Goal: Task Accomplishment & Management: Use online tool/utility

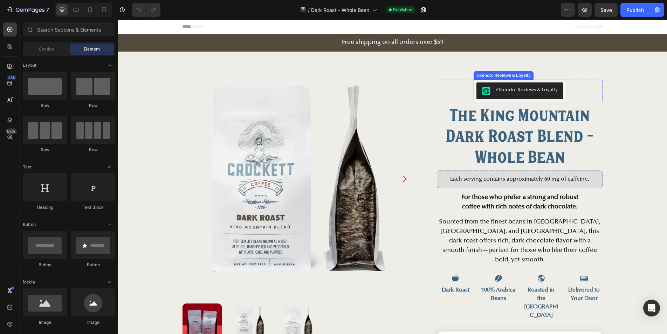
click at [493, 87] on div "Okendo: Reviews & Loyalty" at bounding box center [520, 91] width 76 height 8
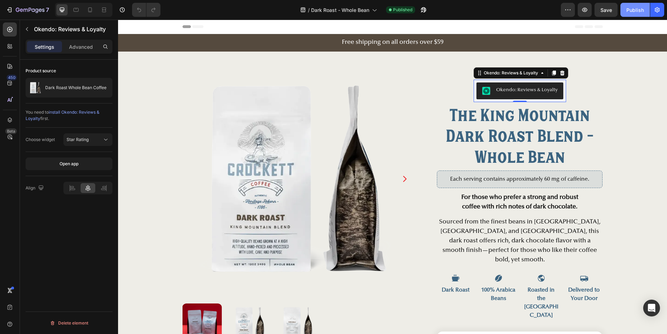
click at [634, 6] on div "Publish" at bounding box center [635, 9] width 18 height 7
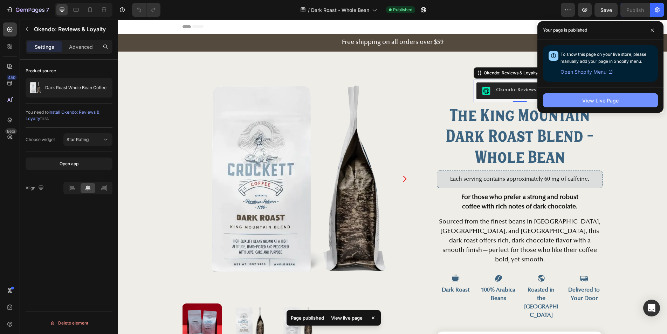
click at [615, 100] on div "View Live Page" at bounding box center [600, 100] width 36 height 7
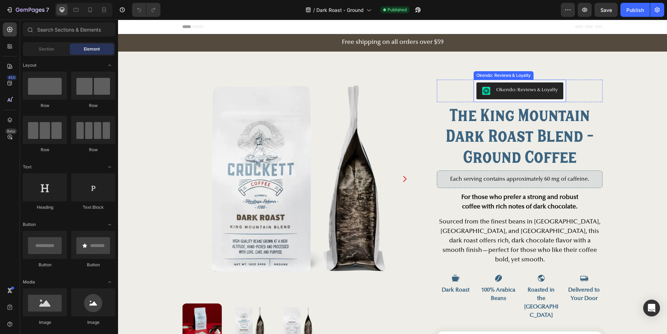
click at [486, 85] on button "Okendo: Reviews & Loyalty" at bounding box center [519, 90] width 87 height 17
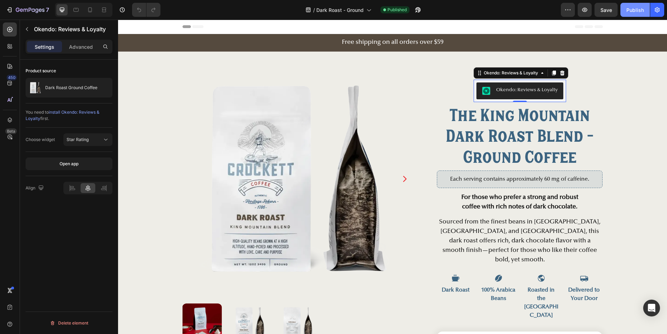
click at [630, 9] on div "Publish" at bounding box center [635, 9] width 18 height 7
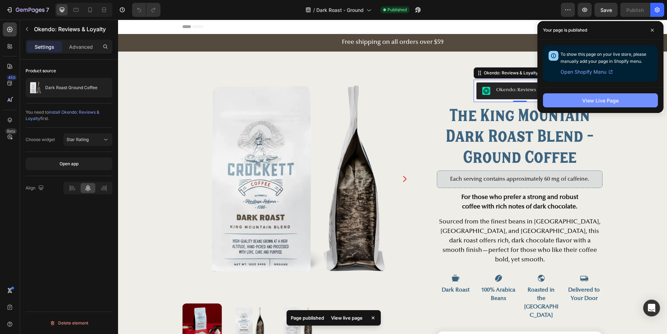
click at [569, 100] on button "View Live Page" at bounding box center [600, 100] width 115 height 14
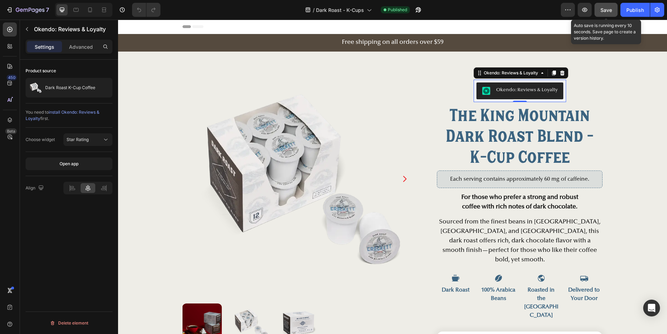
click at [608, 13] on button "Save" at bounding box center [606, 10] width 23 height 14
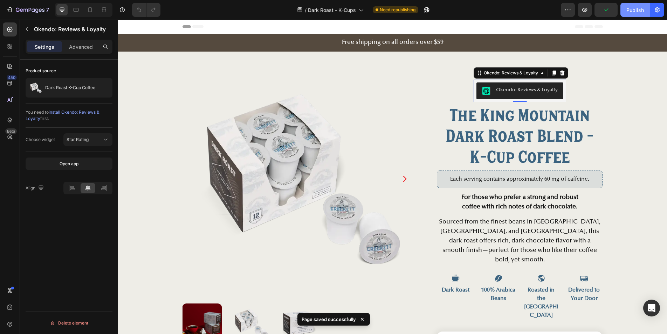
click at [627, 14] on button "Publish" at bounding box center [634, 10] width 29 height 14
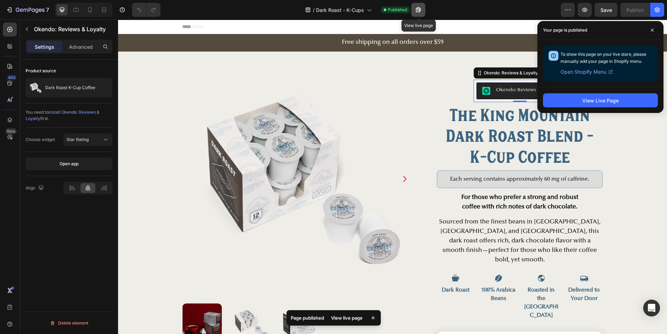
click at [416, 9] on icon "button" at bounding box center [418, 9] width 7 height 7
